Goal: Task Accomplishment & Management: Use online tool/utility

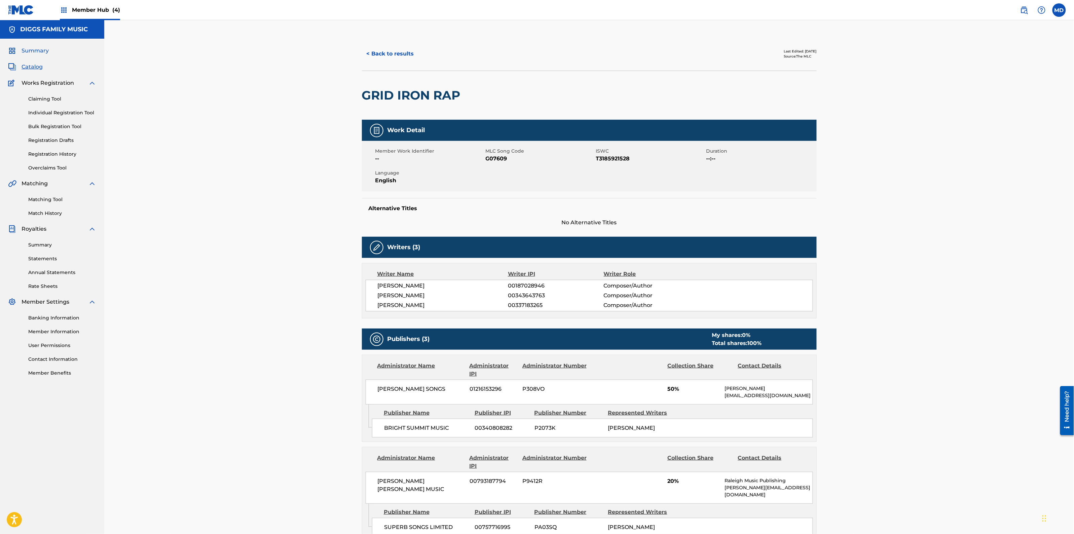
click at [46, 51] on span "Summary" at bounding box center [35, 51] width 27 height 8
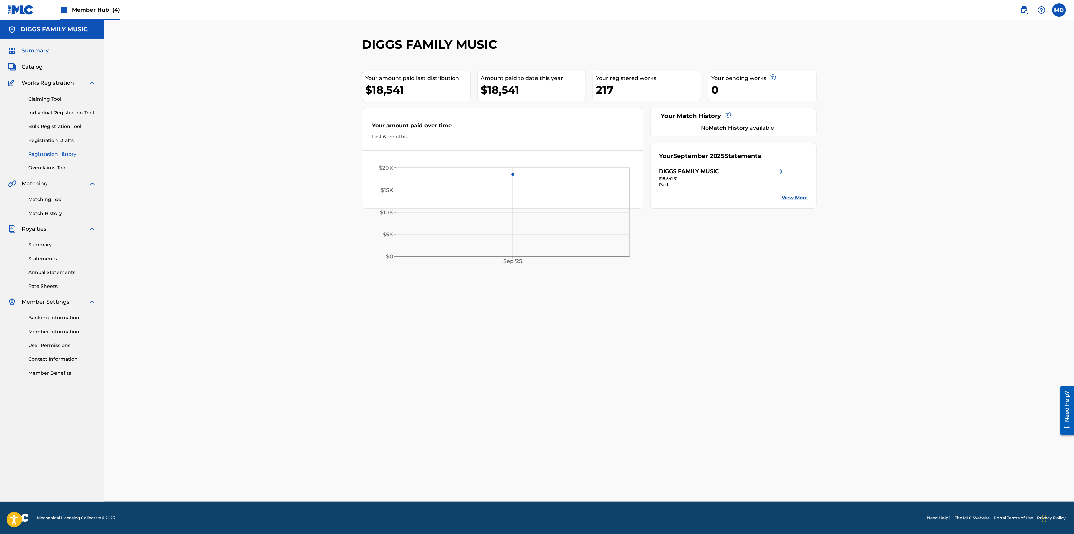
click at [40, 155] on link "Registration History" at bounding box center [62, 154] width 68 height 7
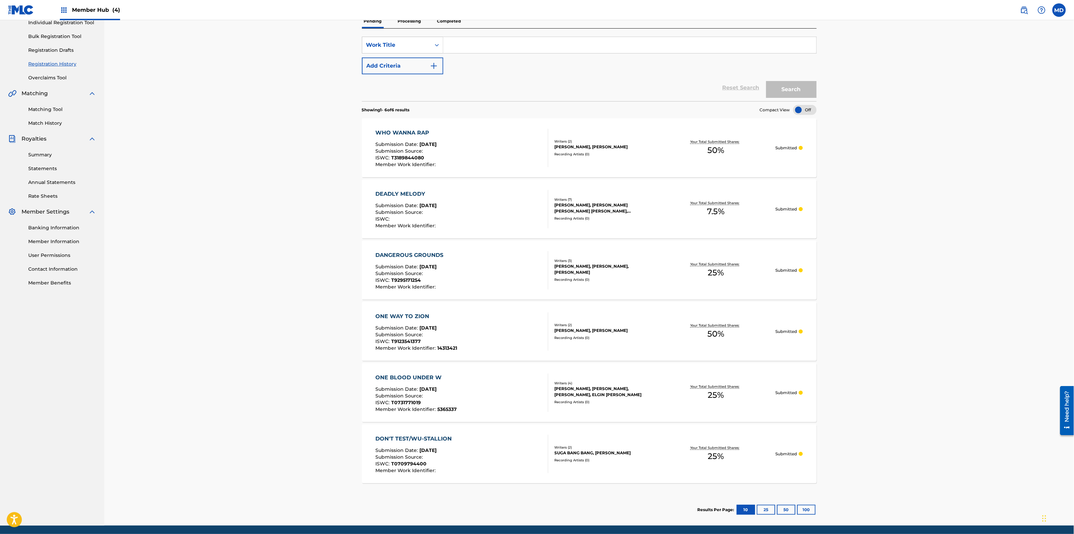
scroll to position [114, 0]
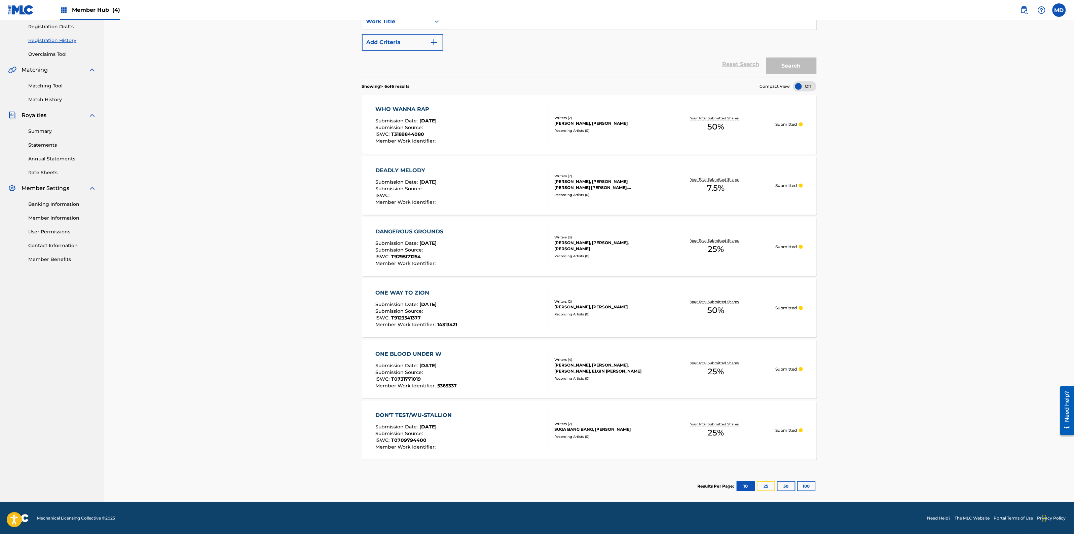
click at [760, 486] on button "25" at bounding box center [766, 486] width 18 height 10
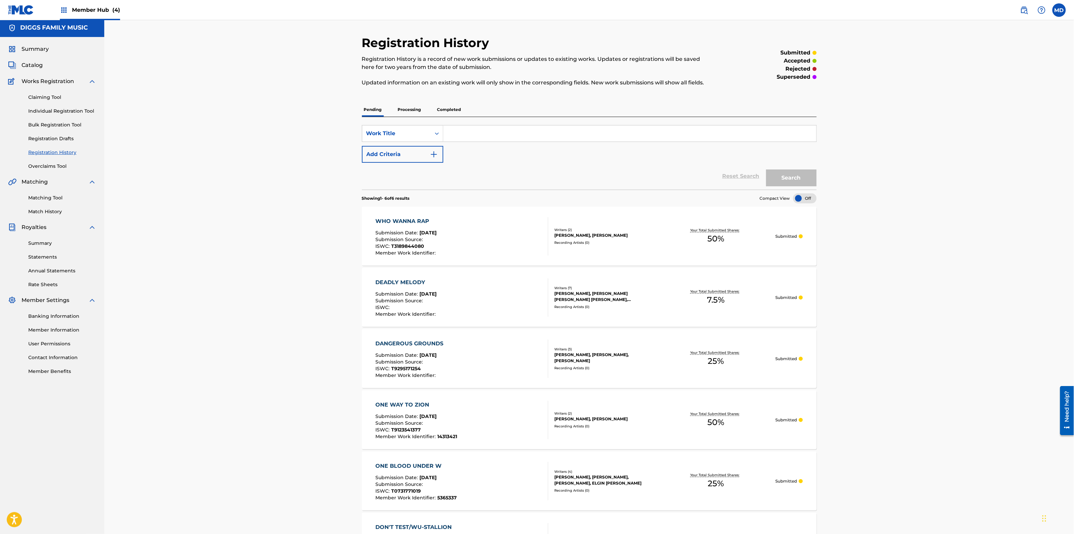
scroll to position [0, 0]
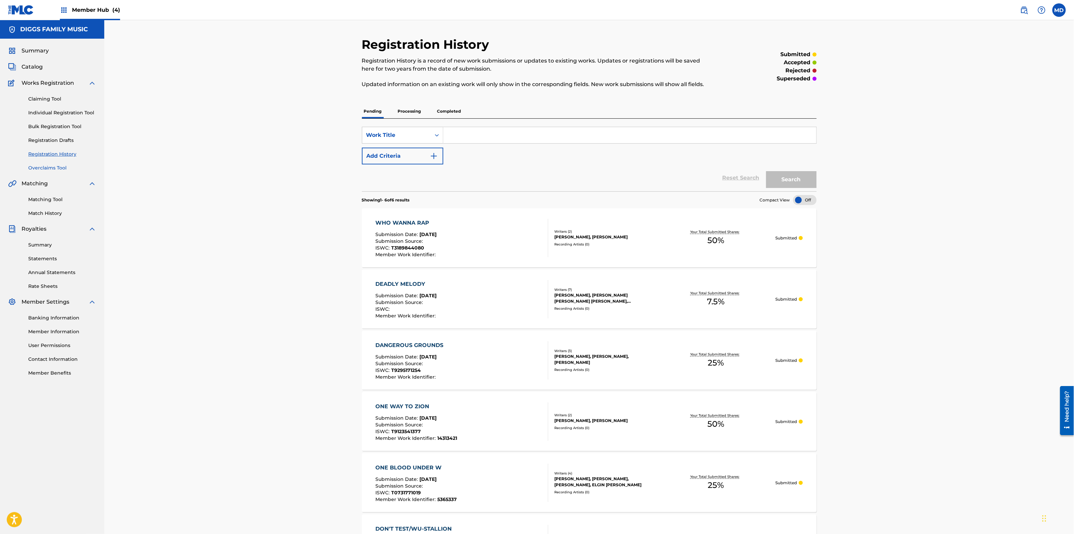
click at [59, 169] on link "Overclaims Tool" at bounding box center [62, 167] width 68 height 7
